Goal: Check status: Check status

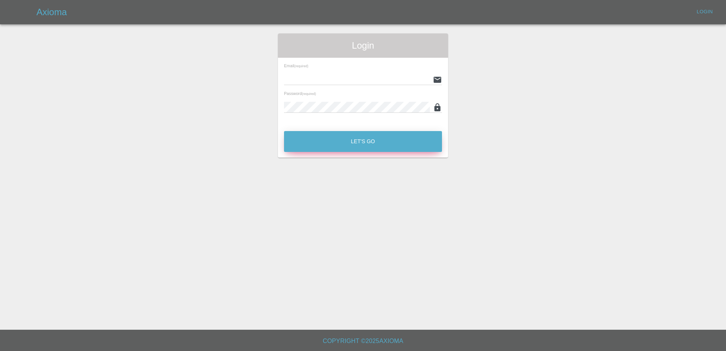
type input "[PERSON_NAME][EMAIL_ADDRESS][PERSON_NAME][DOMAIN_NAME]"
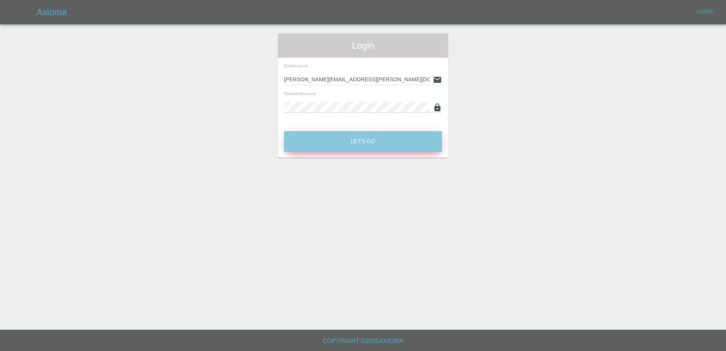
click at [383, 145] on button "Let's Go" at bounding box center [363, 141] width 158 height 21
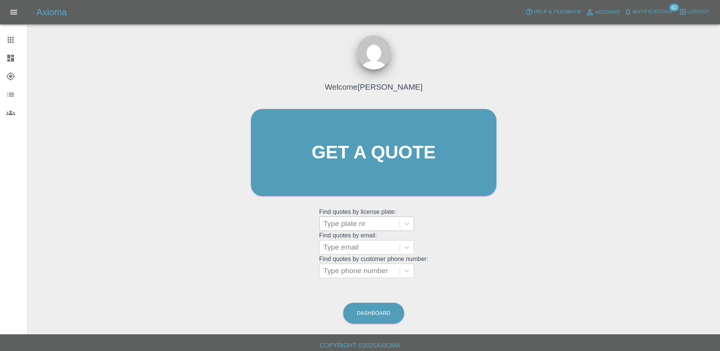
click at [338, 223] on div at bounding box center [360, 223] width 73 height 11
paste input "DW25AZB"
type input "DW25AZB"
drag, startPoint x: 361, startPoint y: 245, endPoint x: 361, endPoint y: 241, distance: 4.2
click at [361, 241] on div "DW25AZB, Registered" at bounding box center [366, 242] width 95 height 15
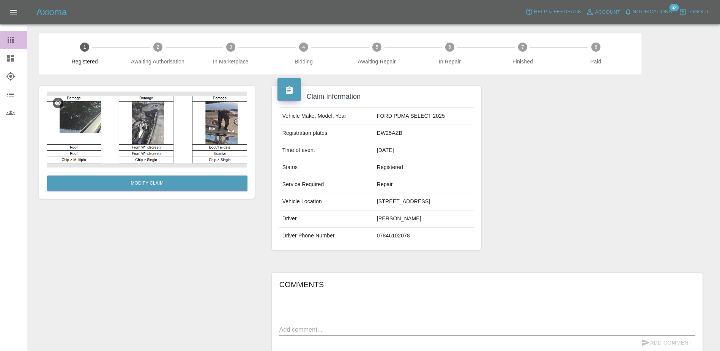
click at [14, 39] on icon at bounding box center [10, 39] width 9 height 9
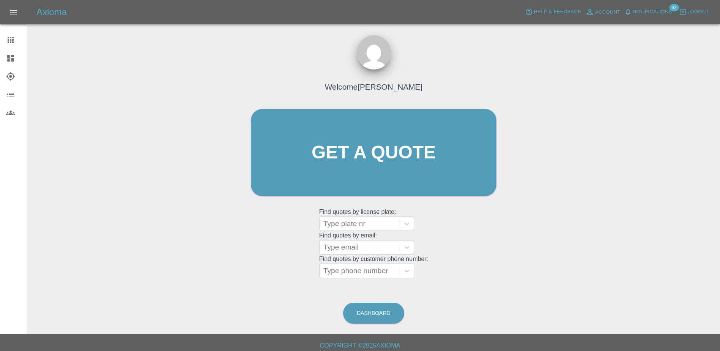
click at [14, 56] on icon at bounding box center [10, 58] width 7 height 7
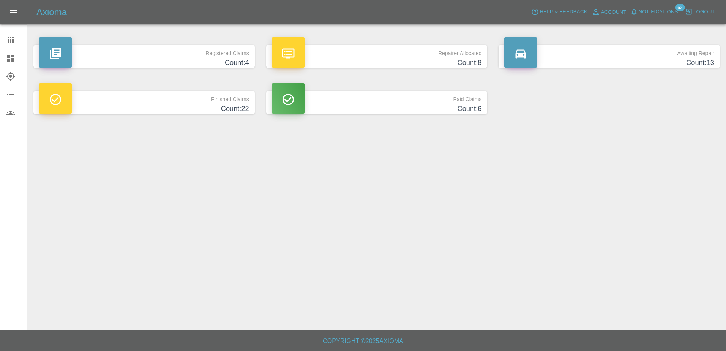
click at [550, 48] on p "Awaiting Repair" at bounding box center [609, 51] width 210 height 13
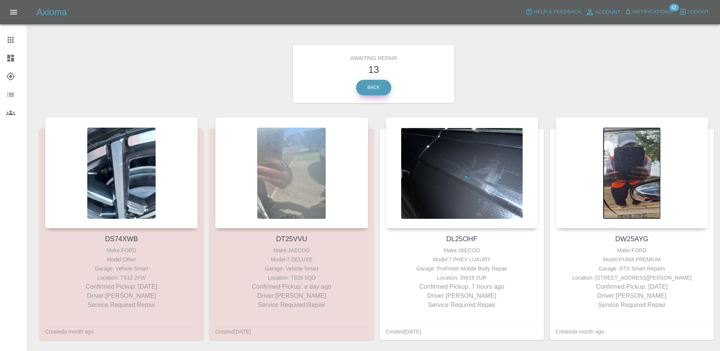
click at [372, 88] on link "Back" at bounding box center [373, 88] width 35 height 16
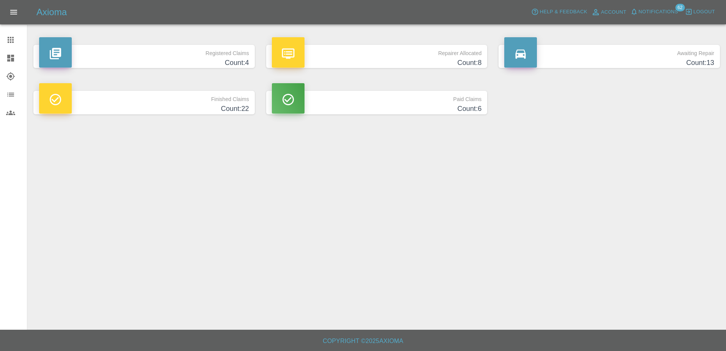
click at [185, 59] on h4 "Count: 4" at bounding box center [144, 63] width 210 height 10
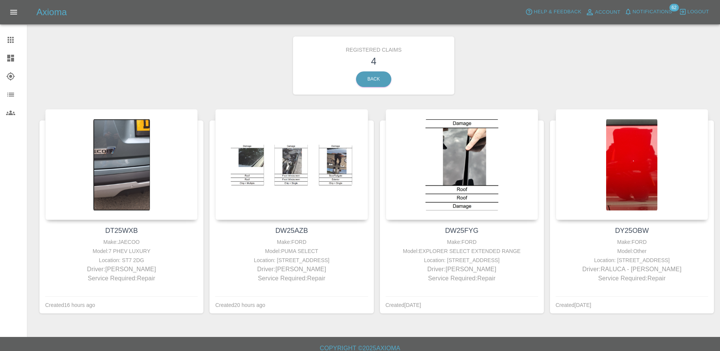
scroll to position [16, 0]
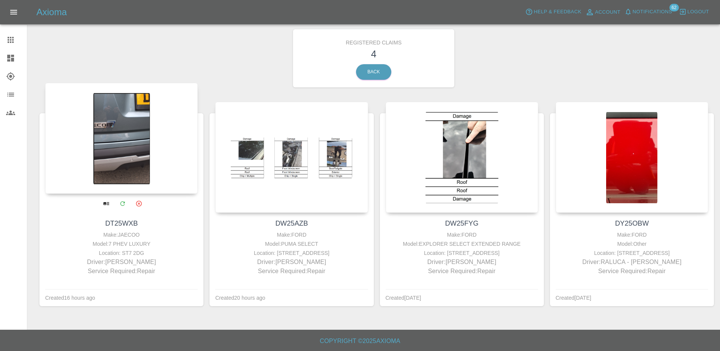
click at [158, 158] on div at bounding box center [121, 138] width 153 height 111
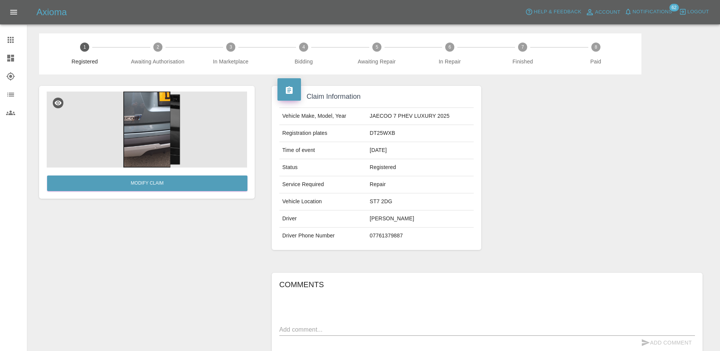
click at [159, 140] on img at bounding box center [147, 130] width 201 height 76
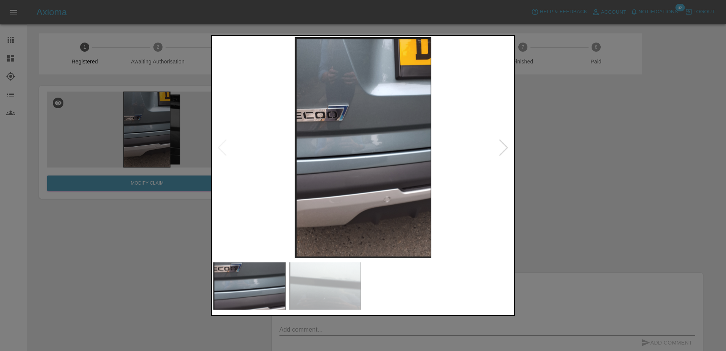
click at [505, 149] on div at bounding box center [504, 147] width 10 height 17
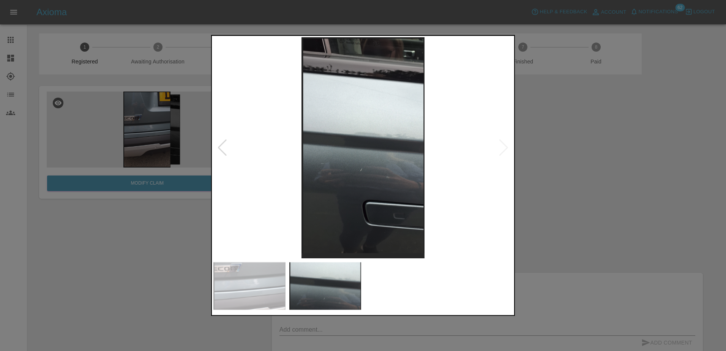
click at [505, 149] on img at bounding box center [362, 147] width 299 height 221
click at [574, 169] on div at bounding box center [363, 175] width 726 height 351
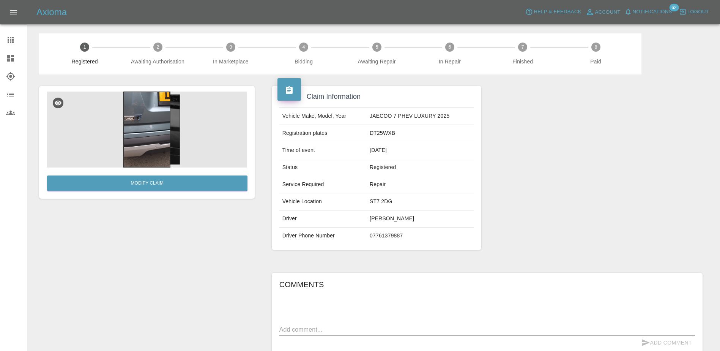
click at [13, 58] on icon at bounding box center [10, 58] width 7 height 7
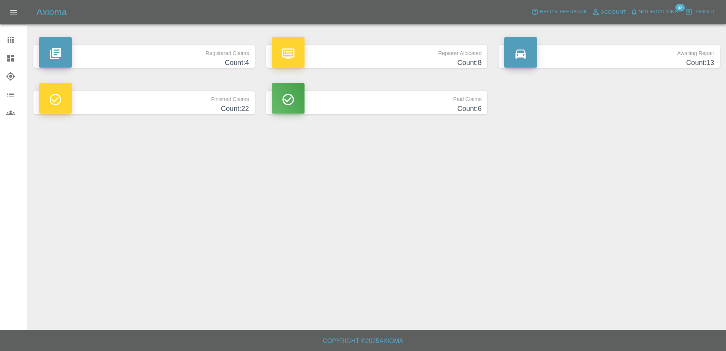
click at [196, 60] on h4 "Count: 4" at bounding box center [144, 63] width 210 height 10
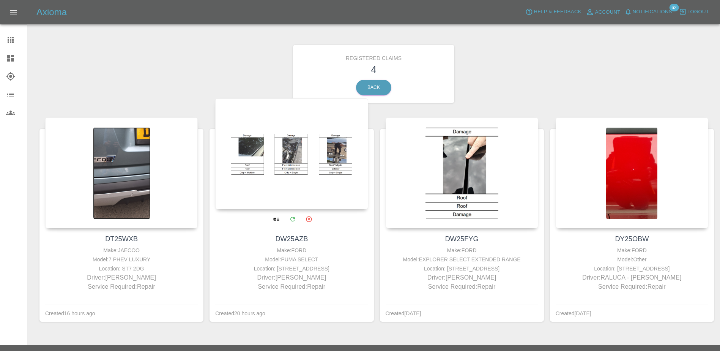
click at [292, 161] on div at bounding box center [291, 153] width 153 height 111
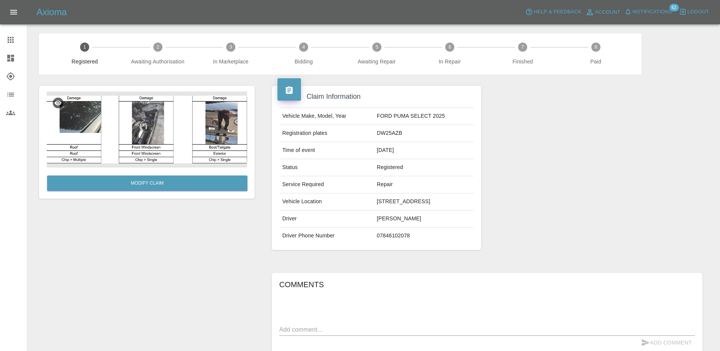
click at [17, 56] on div at bounding box center [16, 58] width 21 height 9
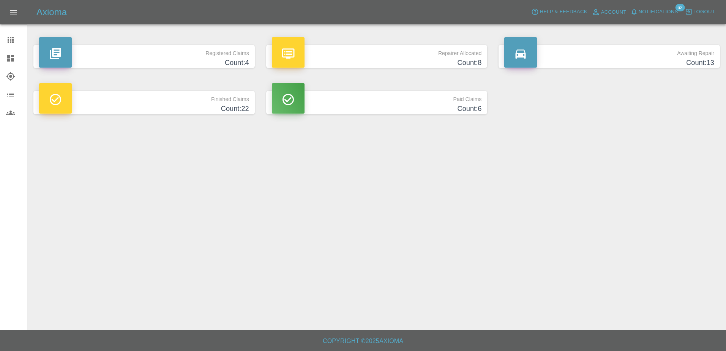
click at [155, 47] on p "Registered Claims" at bounding box center [144, 51] width 210 height 13
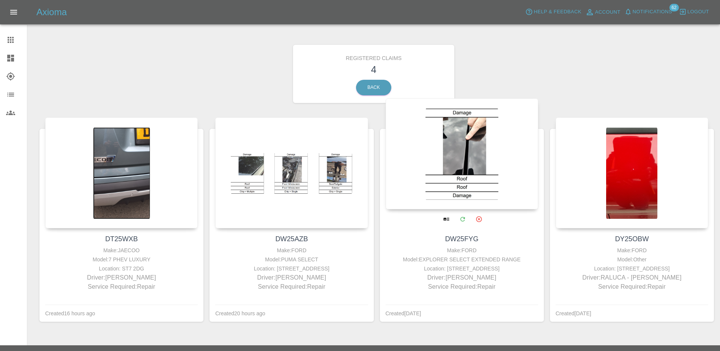
click at [461, 189] on div at bounding box center [462, 153] width 153 height 111
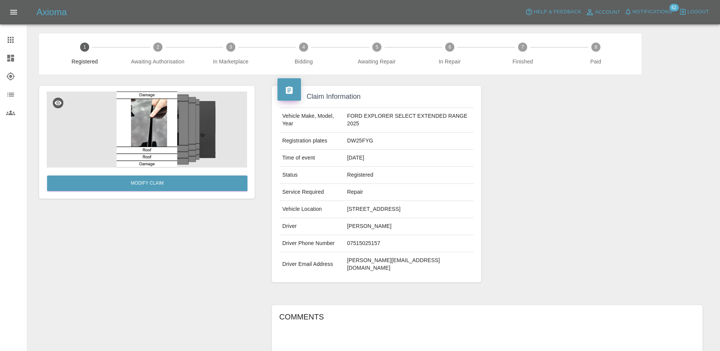
click at [16, 56] on div at bounding box center [16, 58] width 21 height 9
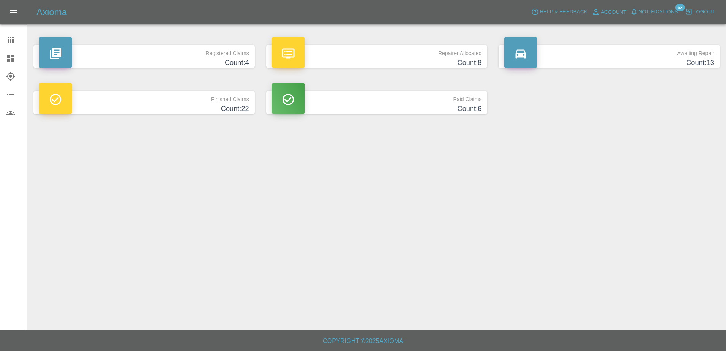
click at [15, 45] on link "Claims" at bounding box center [13, 40] width 27 height 18
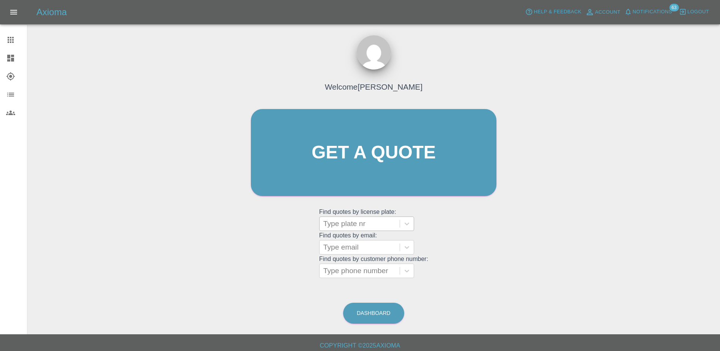
click at [363, 225] on div at bounding box center [360, 223] width 73 height 11
paste input "HT25AOK"
type input "HT25AOK"
click at [544, 313] on div "Welcome [PERSON_NAME] Get a quote Get a quote Find quotes by license plate: Use…" at bounding box center [373, 188] width 681 height 273
